Goal: Use online tool/utility: Utilize a website feature to perform a specific function

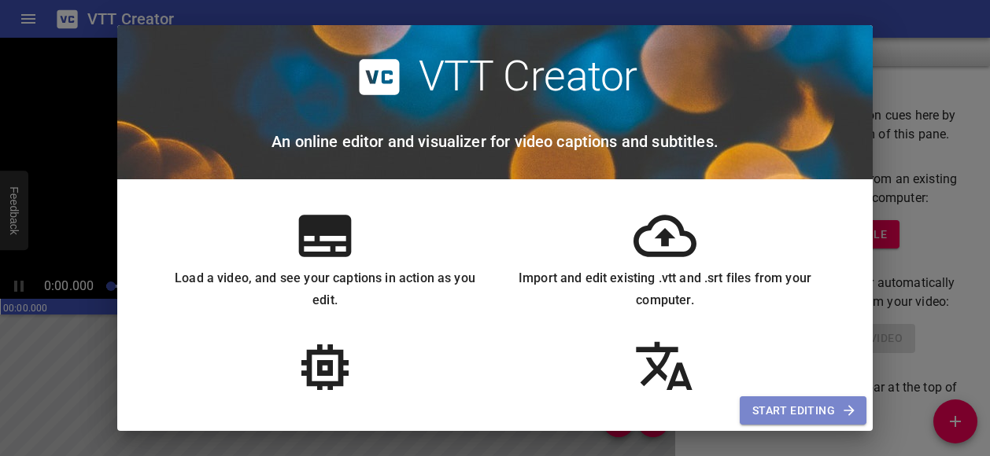
click at [773, 407] on span "Start Editing" at bounding box center [803, 411] width 102 height 20
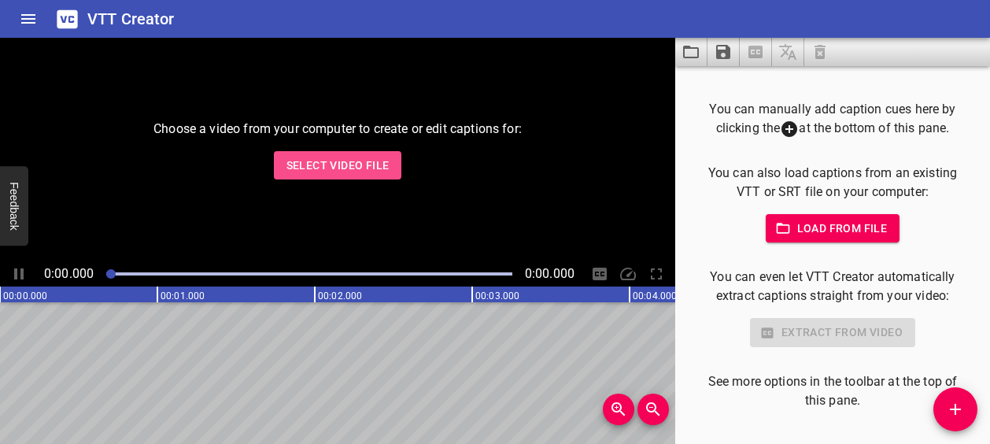
click at [369, 160] on span "Select Video File" at bounding box center [337, 166] width 103 height 20
click at [298, 159] on span "Select Video File" at bounding box center [337, 166] width 103 height 20
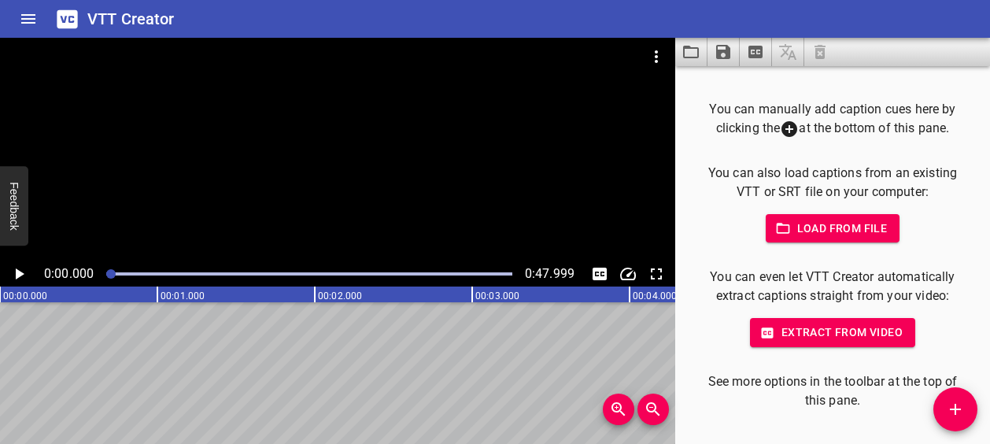
click at [268, 198] on div at bounding box center [337, 150] width 675 height 224
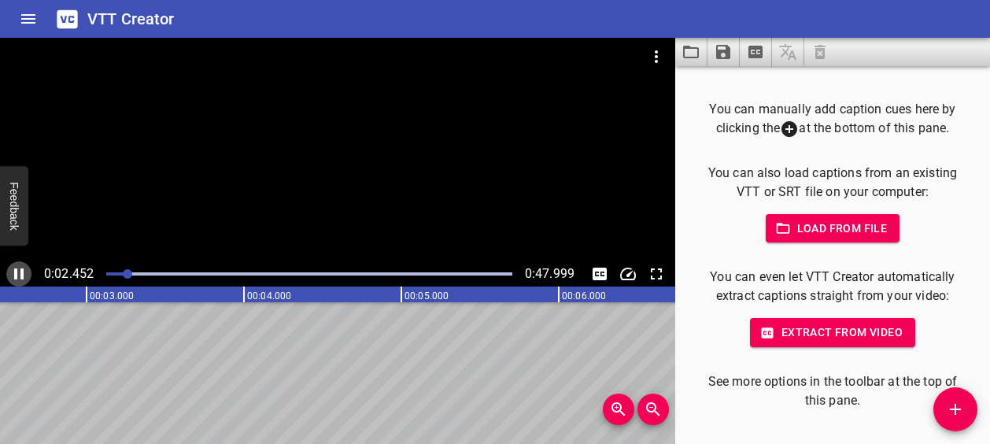
click at [20, 270] on icon "Play/Pause" at bounding box center [18, 273] width 19 height 19
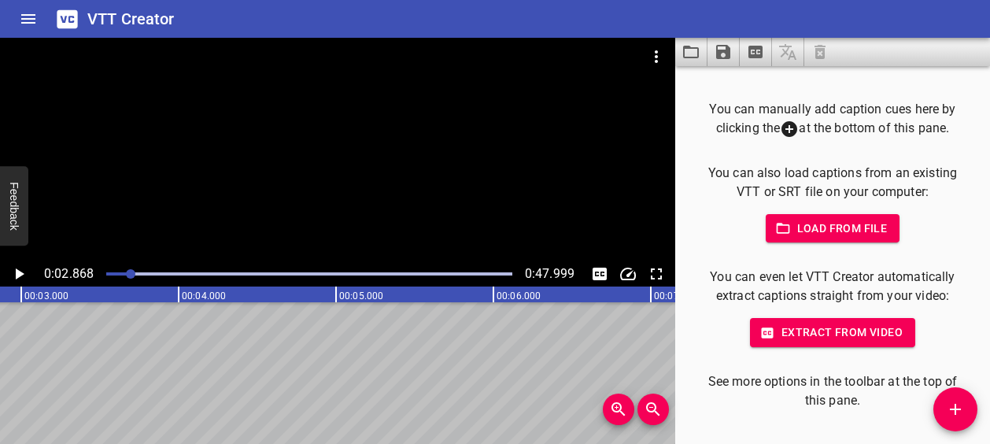
click at [371, 169] on div at bounding box center [337, 150] width 675 height 224
click at [238, 179] on div at bounding box center [337, 150] width 675 height 224
click at [208, 180] on div at bounding box center [337, 150] width 675 height 224
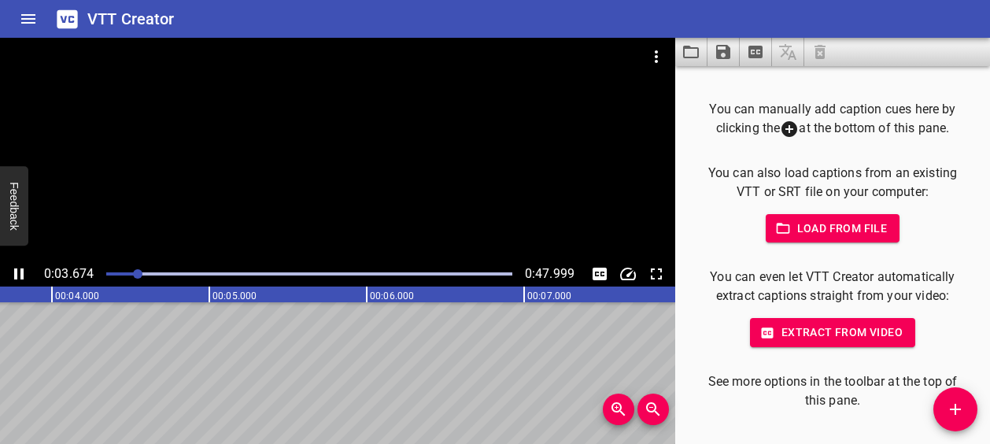
click at [298, 164] on div at bounding box center [337, 150] width 675 height 224
click at [109, 271] on div at bounding box center [309, 274] width 425 height 22
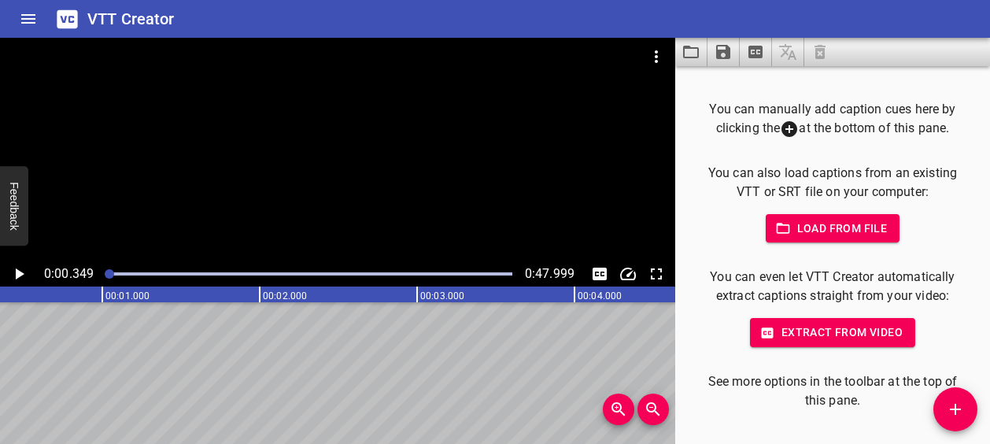
click at [156, 194] on div at bounding box center [337, 150] width 675 height 224
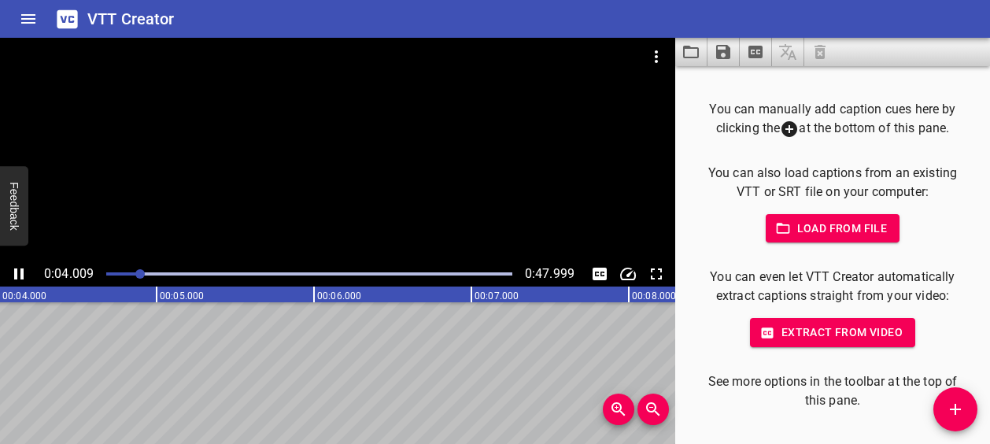
click at [357, 157] on div at bounding box center [337, 150] width 675 height 224
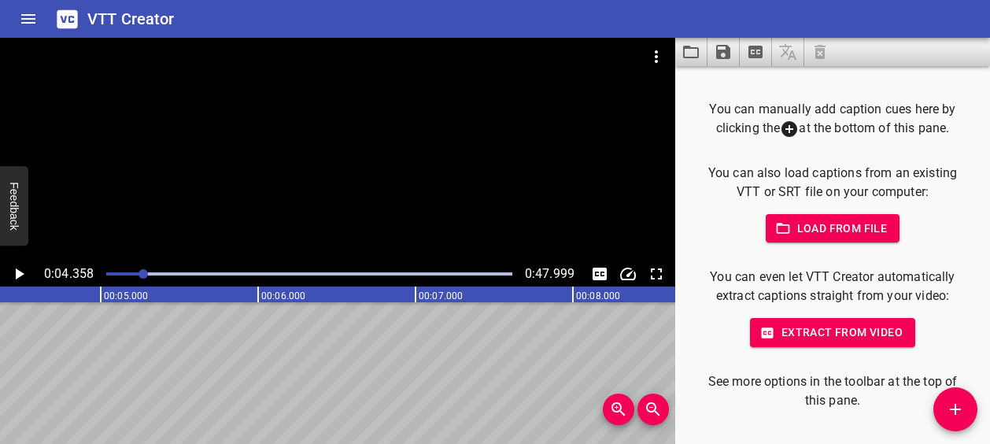
click at [168, 189] on div at bounding box center [337, 150] width 675 height 224
click at [18, 275] on icon "Play/Pause" at bounding box center [18, 273] width 19 height 19
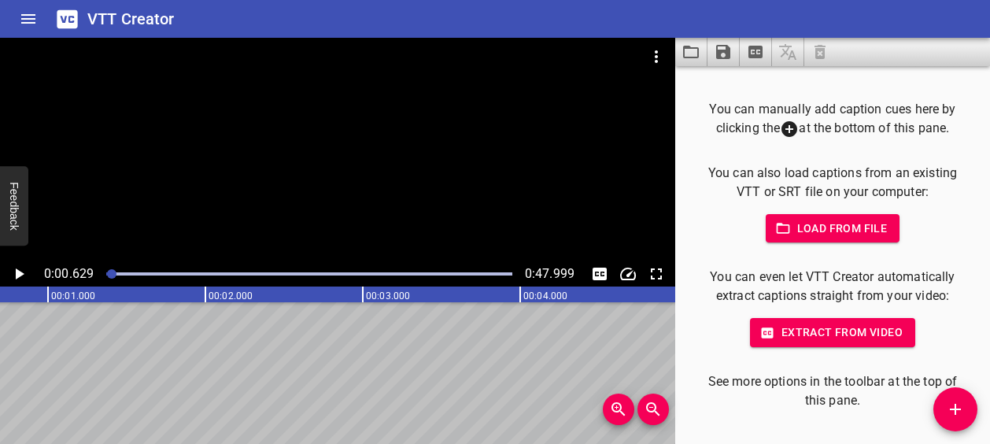
scroll to position [0, 99]
click at [608, 413] on span "Zoom In" at bounding box center [618, 409] width 31 height 19
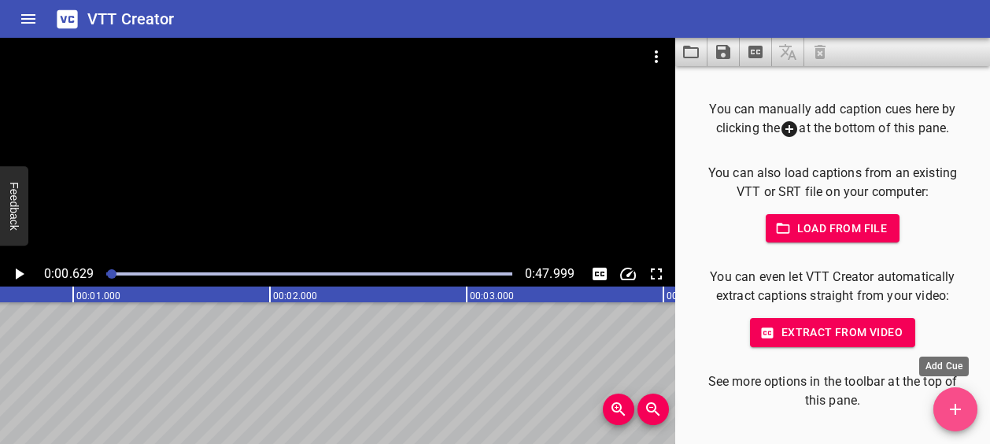
click at [961, 406] on icon "Add Cue" at bounding box center [955, 409] width 19 height 19
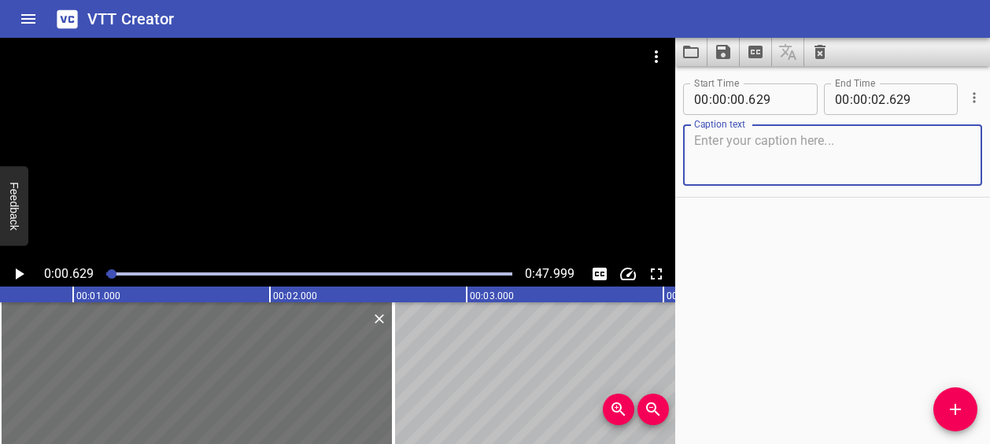
click at [764, 142] on textarea at bounding box center [832, 155] width 277 height 45
click at [764, 140] on textarea at bounding box center [832, 155] width 277 height 45
paste textarea "his is the museum of the future in [GEOGRAPHIC_DATA]."
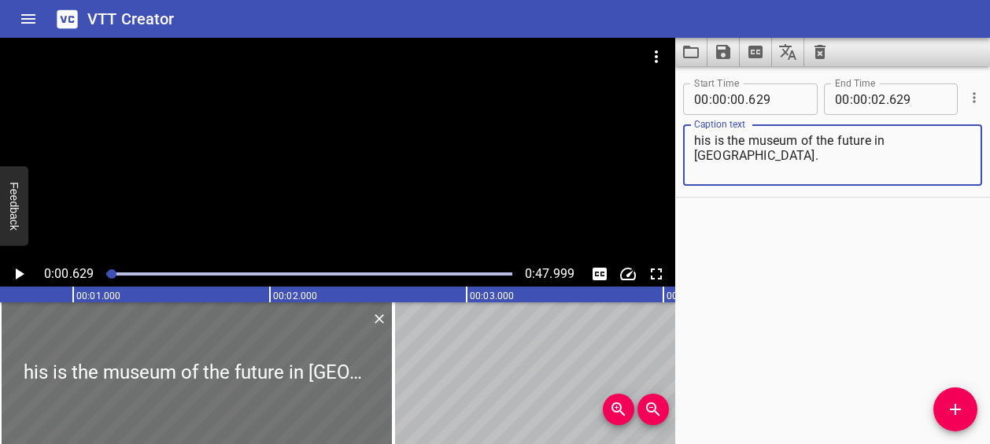
click at [696, 140] on textarea "his is the museum of the future in [GEOGRAPHIC_DATA]." at bounding box center [832, 155] width 277 height 45
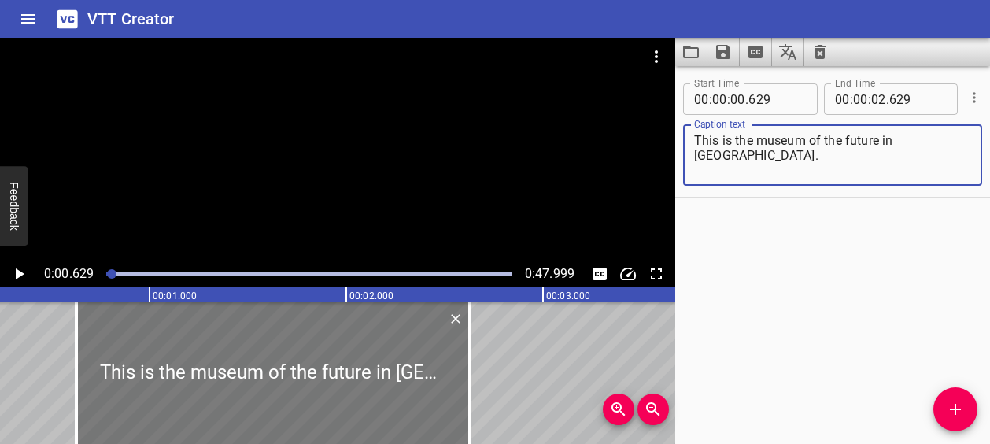
scroll to position [0, 43]
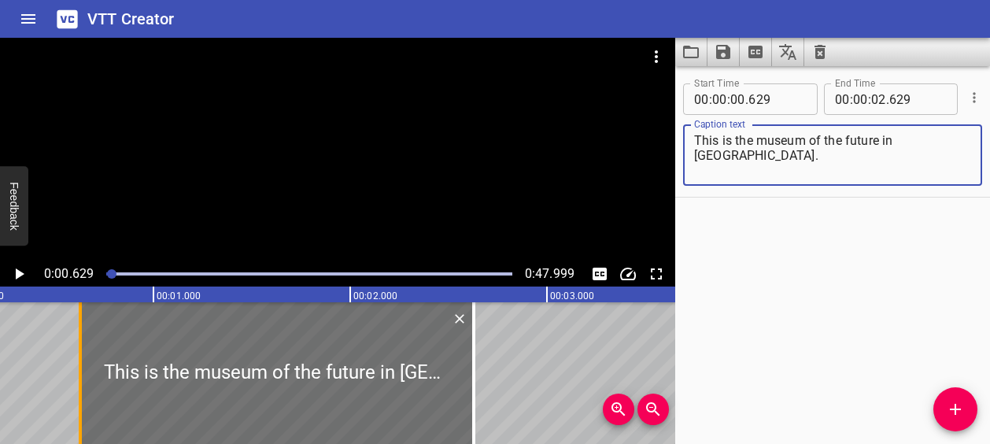
type textarea "This is the museum of the future in [GEOGRAPHIC_DATA]."
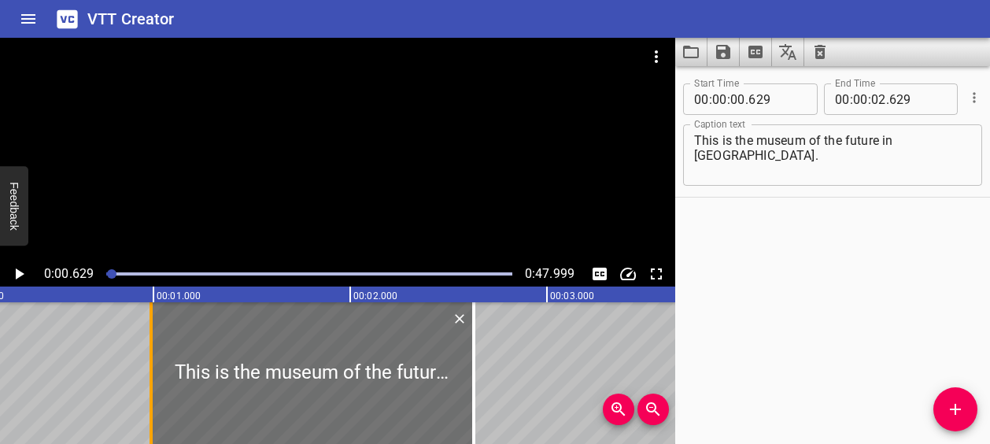
drag, startPoint x: 83, startPoint y: 362, endPoint x: 153, endPoint y: 366, distance: 69.4
click at [153, 366] on div at bounding box center [151, 373] width 16 height 142
click at [151, 370] on div at bounding box center [152, 373] width 3 height 142
type input "997"
click at [22, 270] on icon "Play/Pause" at bounding box center [18, 273] width 19 height 19
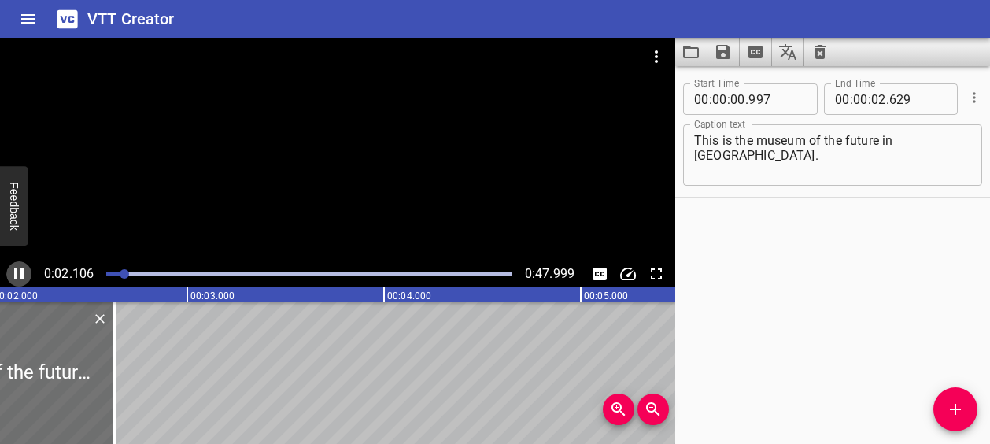
click at [20, 276] on icon "Play/Pause" at bounding box center [18, 273] width 19 height 19
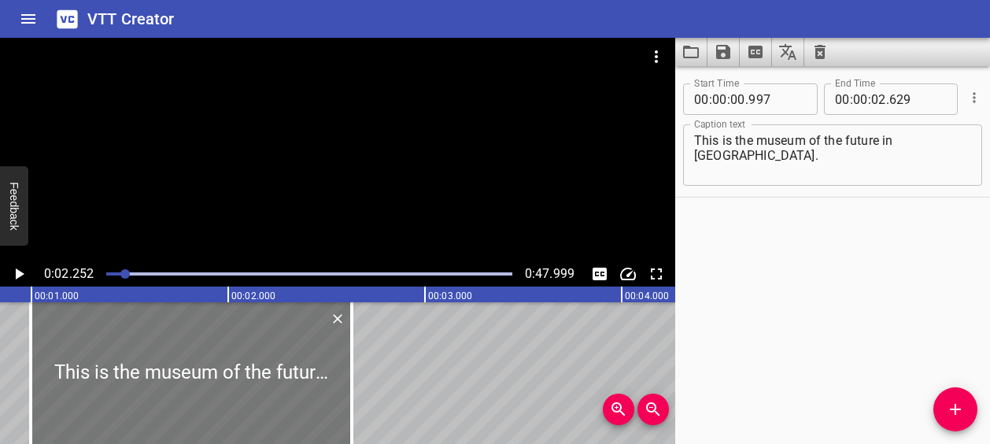
scroll to position [0, 101]
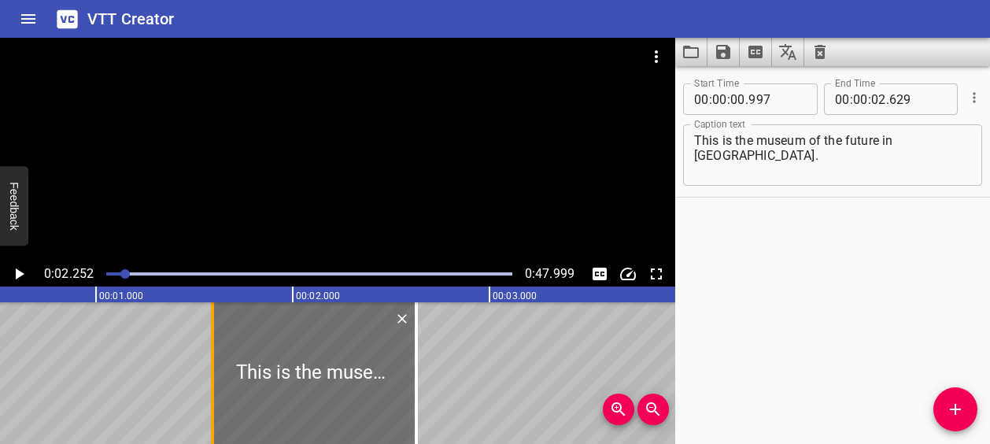
drag, startPoint x: 98, startPoint y: 370, endPoint x: 215, endPoint y: 360, distance: 117.7
click at [215, 360] on div at bounding box center [213, 373] width 16 height 142
type input "01"
type input "593"
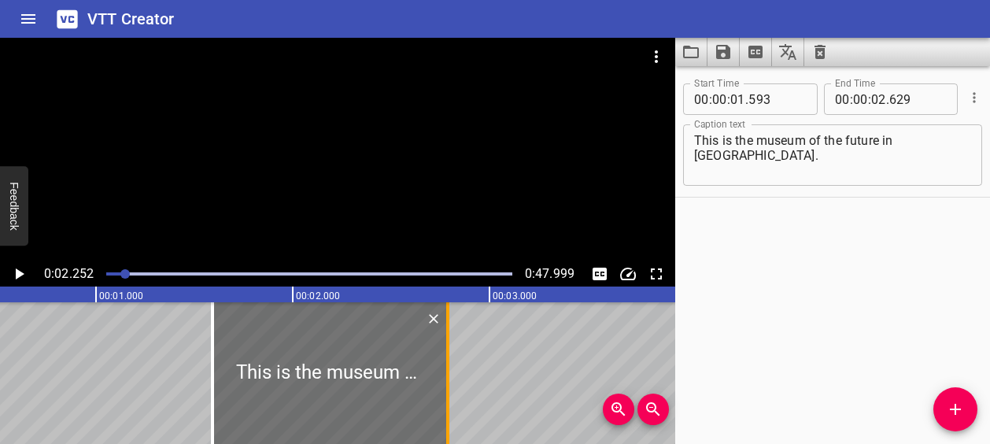
drag, startPoint x: 414, startPoint y: 365, endPoint x: 447, endPoint y: 364, distance: 33.1
click at [447, 364] on div at bounding box center [447, 373] width 3 height 142
click at [452, 352] on div at bounding box center [456, 373] width 16 height 142
type input "829"
click at [105, 273] on div at bounding box center [309, 274] width 425 height 22
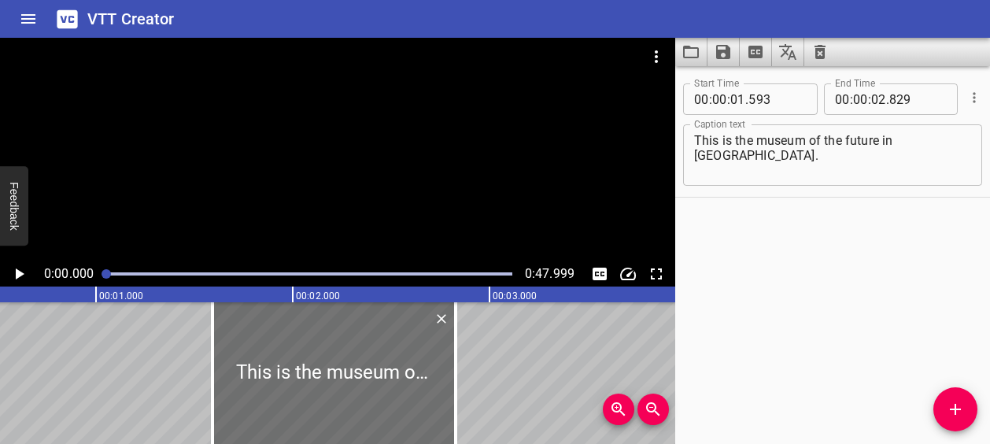
scroll to position [0, 0]
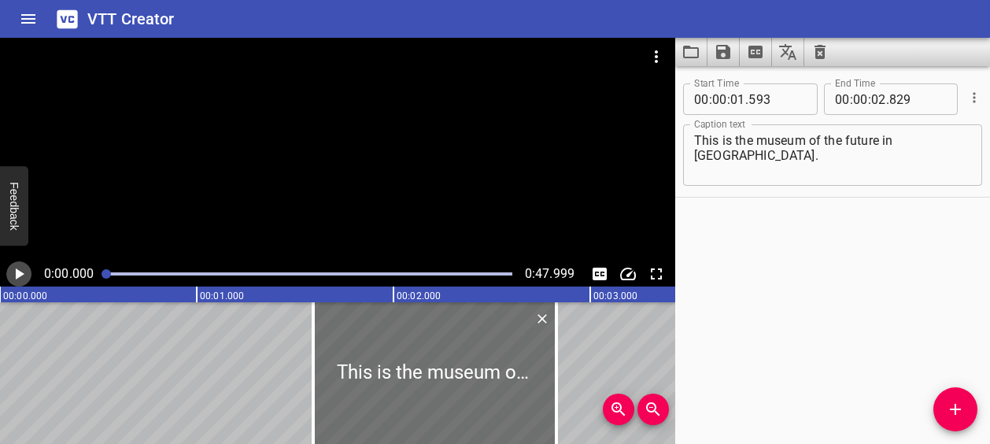
click at [24, 275] on icon "Play/Pause" at bounding box center [18, 273] width 19 height 19
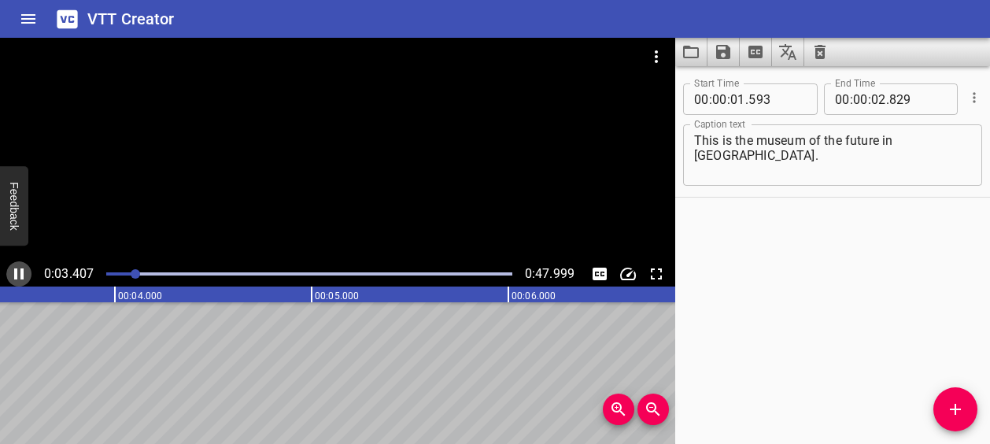
click at [20, 272] on icon "Play/Pause" at bounding box center [18, 273] width 19 height 19
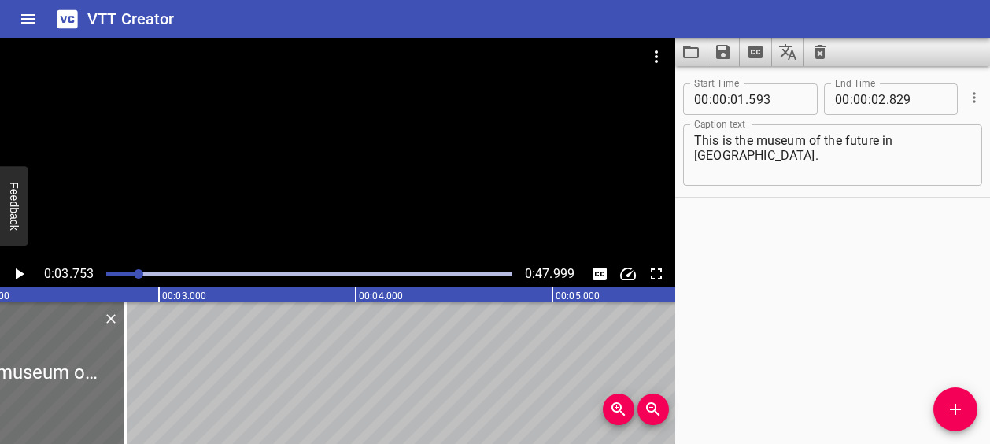
scroll to position [0, 427]
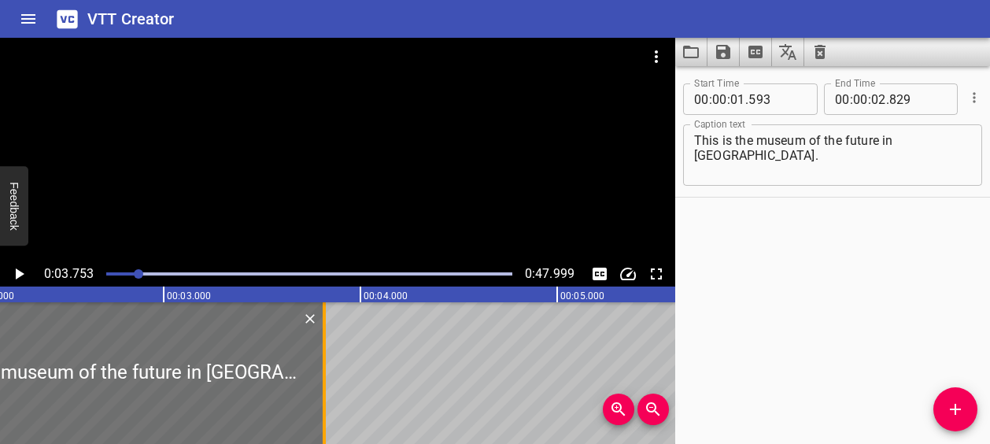
drag, startPoint x: 128, startPoint y: 371, endPoint x: 323, endPoint y: 364, distance: 194.6
click at [323, 364] on div at bounding box center [324, 373] width 3 height 142
type input "03"
type input "817"
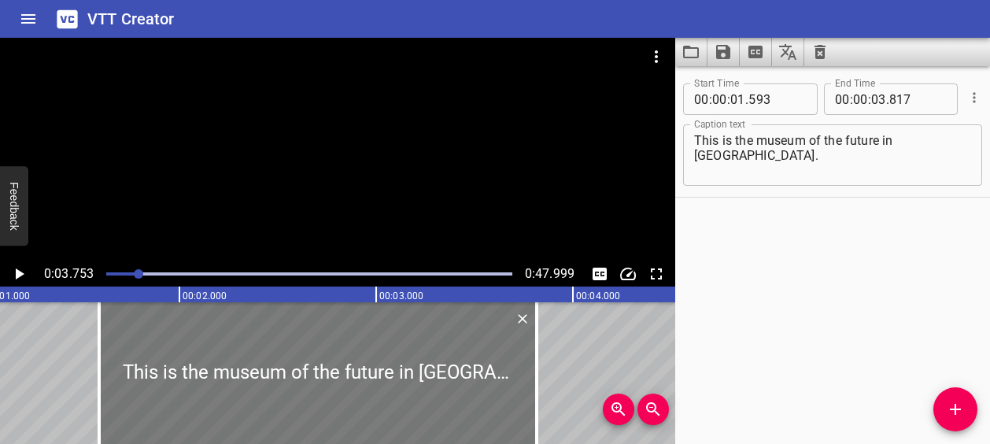
scroll to position [0, 213]
click at [121, 270] on div at bounding box center [309, 274] width 425 height 22
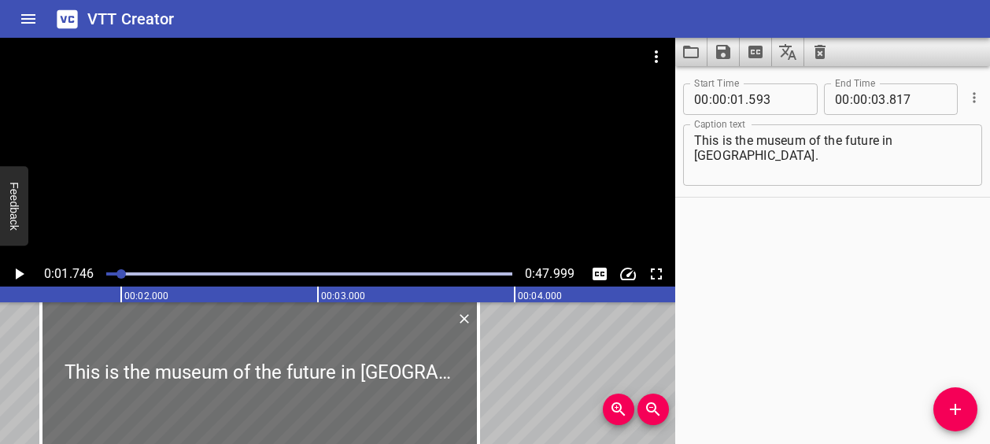
scroll to position [0, 343]
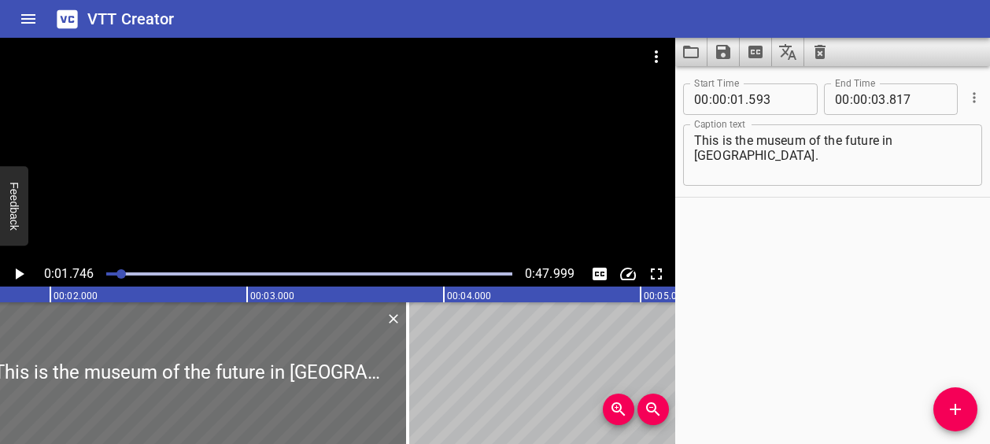
click at [121, 270] on div at bounding box center [120, 273] width 9 height 9
click at [20, 271] on icon "Play/Pause" at bounding box center [18, 273] width 19 height 19
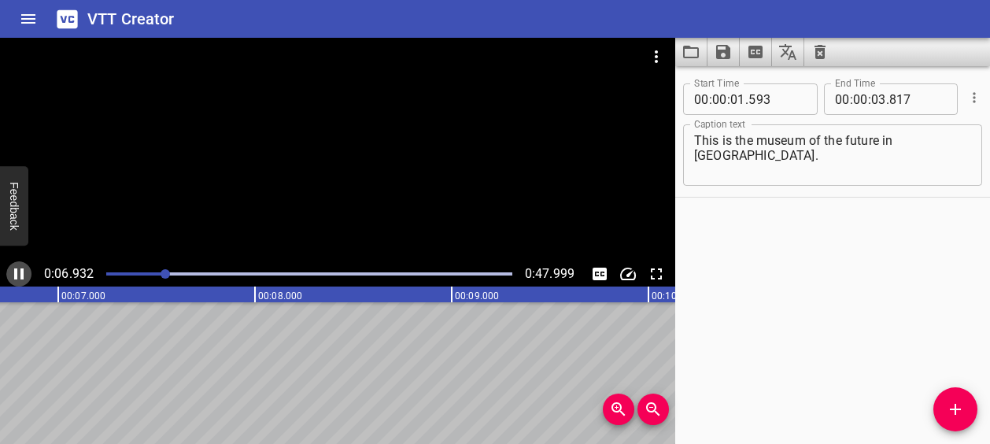
click at [27, 271] on icon "Play/Pause" at bounding box center [18, 273] width 19 height 19
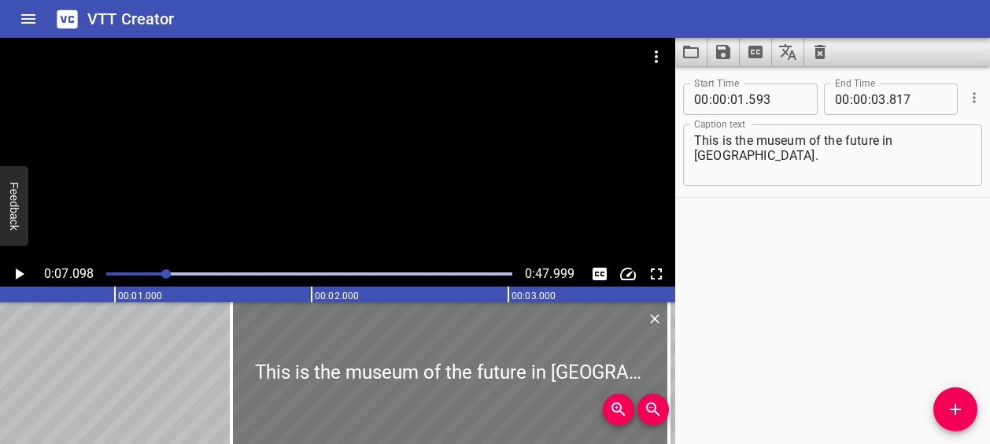
scroll to position [0, 82]
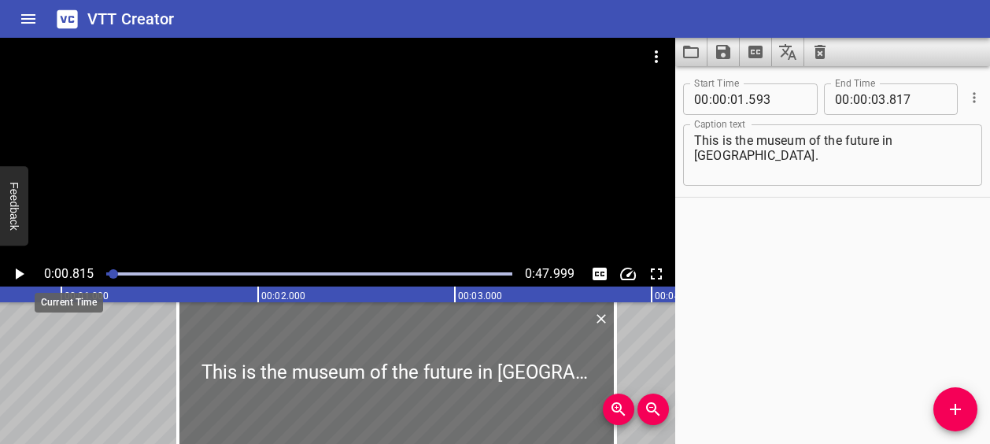
scroll to position [0, 161]
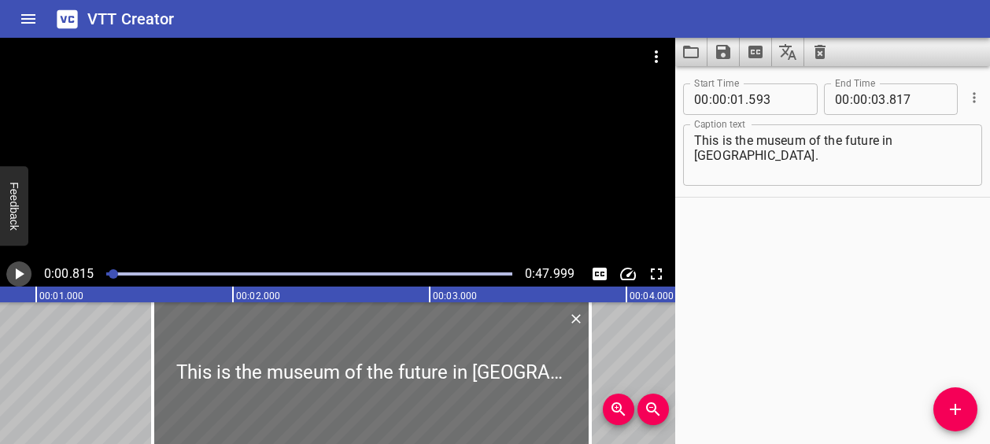
click at [22, 273] on icon "Play/Pause" at bounding box center [20, 273] width 9 height 11
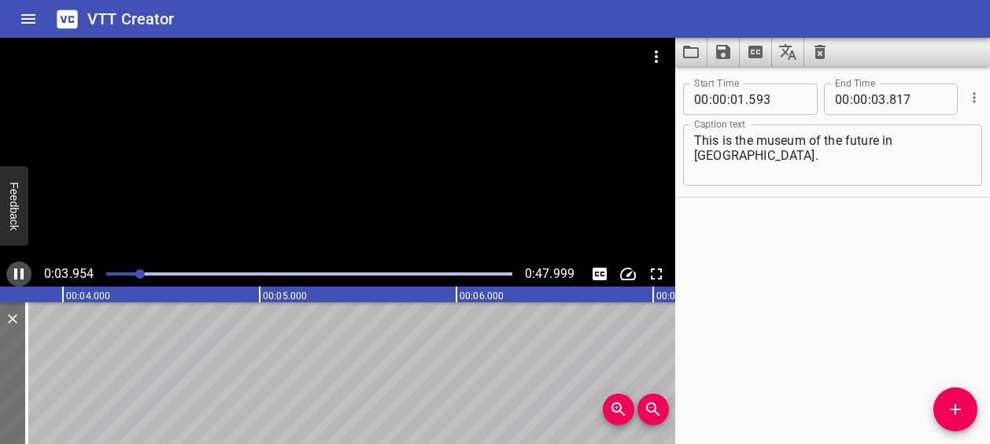
click at [18, 275] on icon "Play/Pause" at bounding box center [18, 273] width 19 height 19
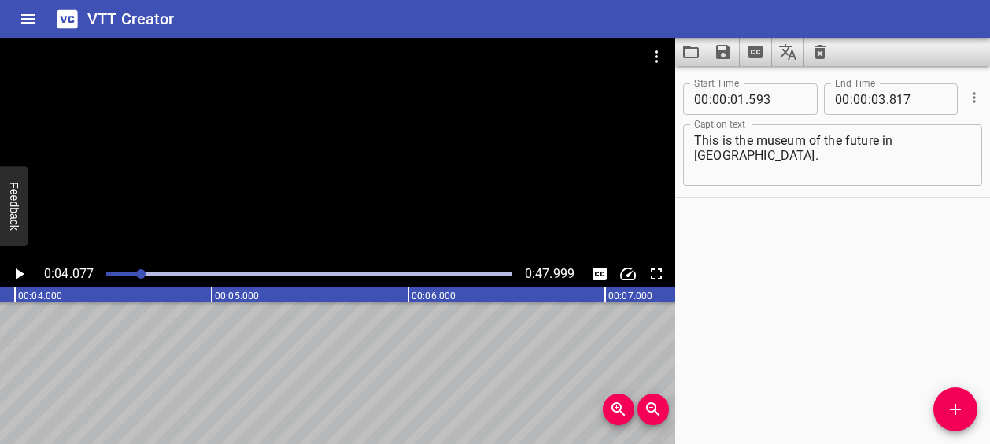
scroll to position [0, 802]
click at [18, 275] on icon "Play/Pause" at bounding box center [20, 273] width 9 height 11
click at [18, 275] on icon "Play/Pause" at bounding box center [18, 273] width 19 height 19
